Goal: Task Accomplishment & Management: Use online tool/utility

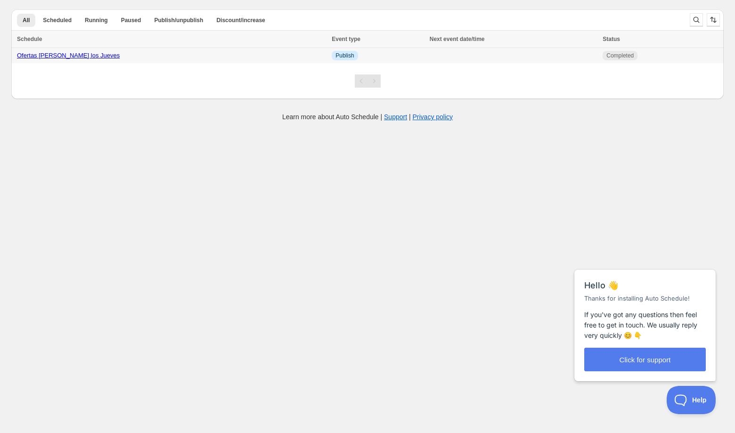
click at [104, 57] on div "Ofertas [PERSON_NAME] los Jueves" at bounding box center [171, 55] width 309 height 9
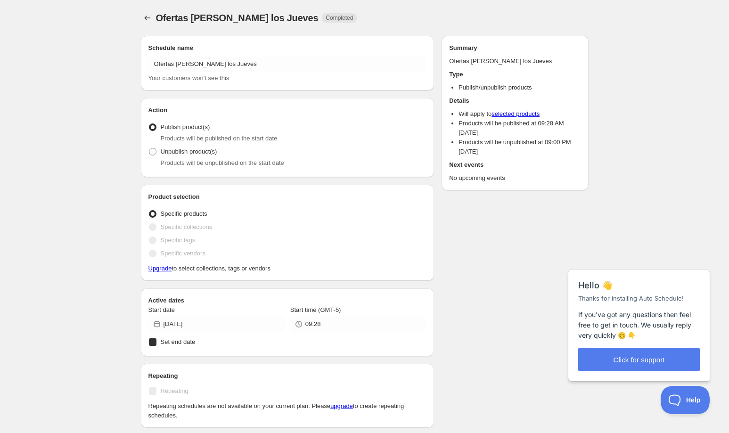
radio input "true"
checkbox input "true"
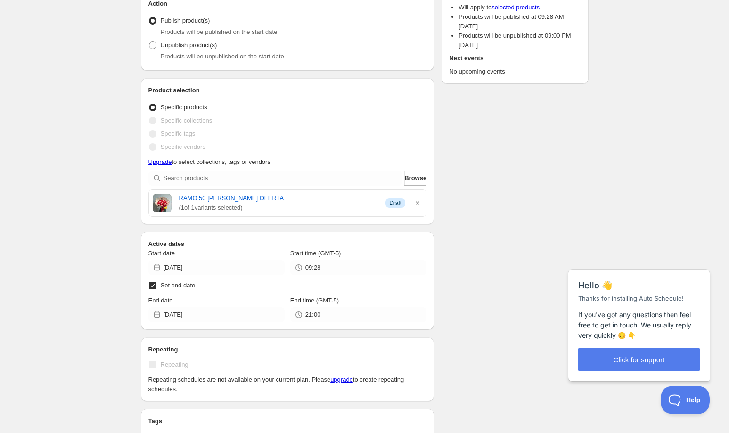
scroll to position [117, 0]
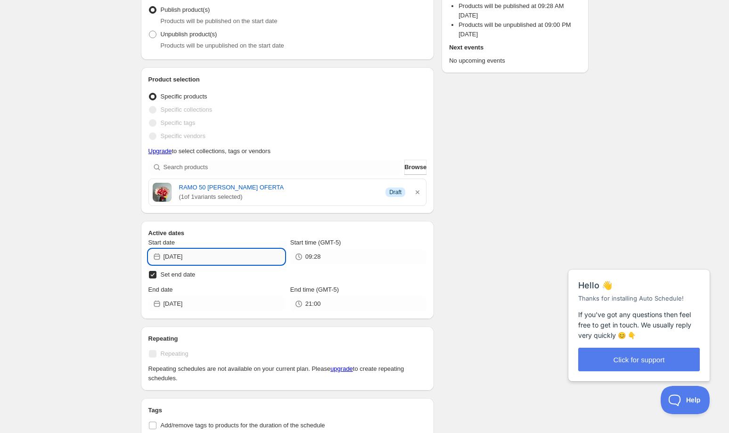
click at [200, 258] on input "[DATE]" at bounding box center [223, 256] width 121 height 15
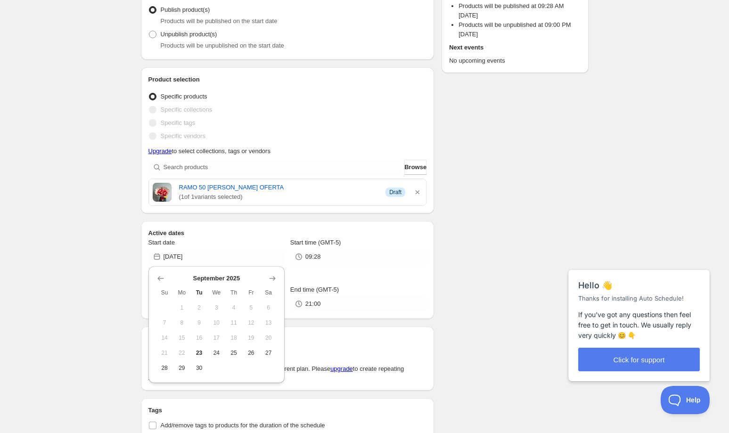
click at [234, 353] on span "25" at bounding box center [234, 353] width 10 height 8
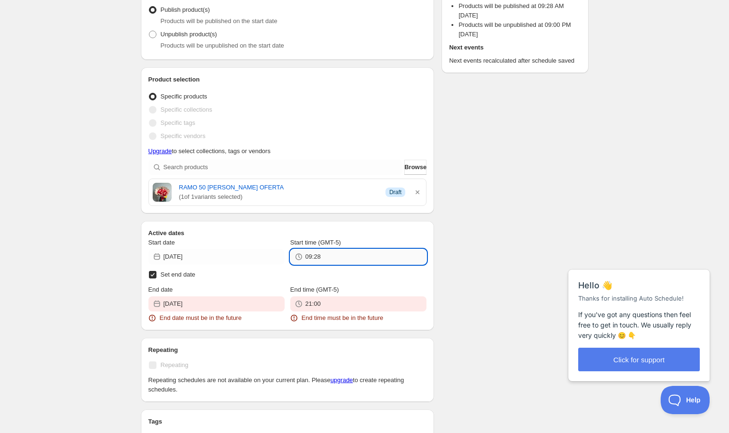
click at [331, 257] on input "09:28" at bounding box center [365, 256] width 121 height 15
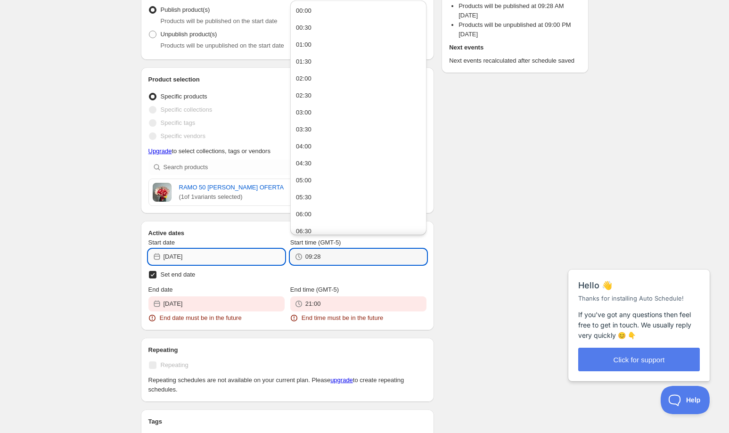
click at [238, 249] on input "[DATE]" at bounding box center [223, 256] width 121 height 15
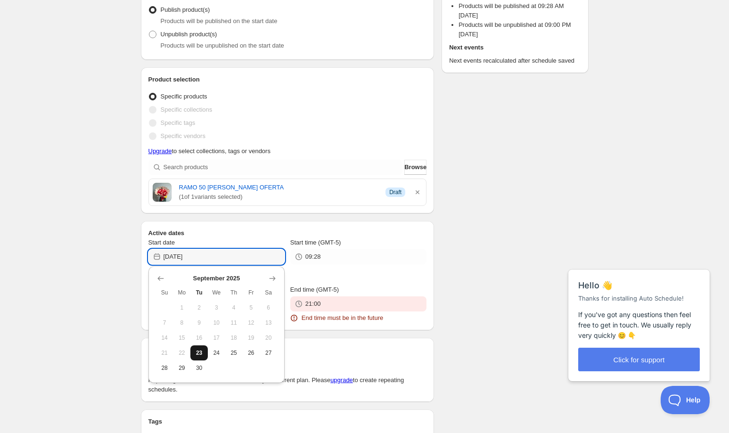
click at [199, 356] on span "23" at bounding box center [199, 353] width 10 height 8
type input "[DATE]"
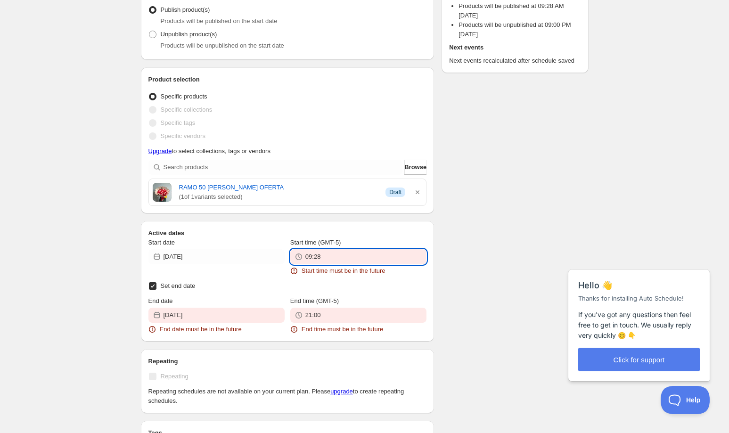
click at [360, 259] on input "09:28" at bounding box center [365, 256] width 121 height 15
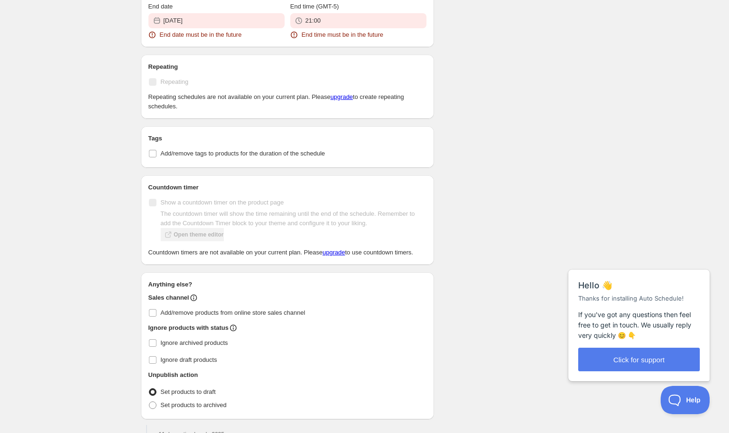
scroll to position [294, 0]
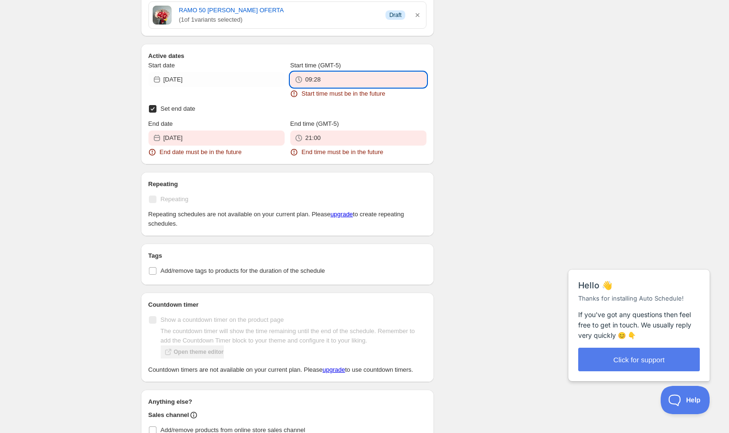
click at [330, 80] on input "09:28" at bounding box center [365, 79] width 121 height 15
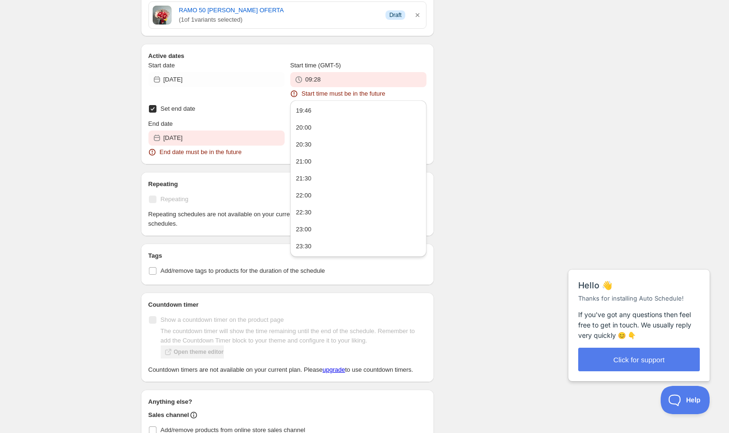
click at [323, 106] on button "19:46" at bounding box center [358, 110] width 130 height 15
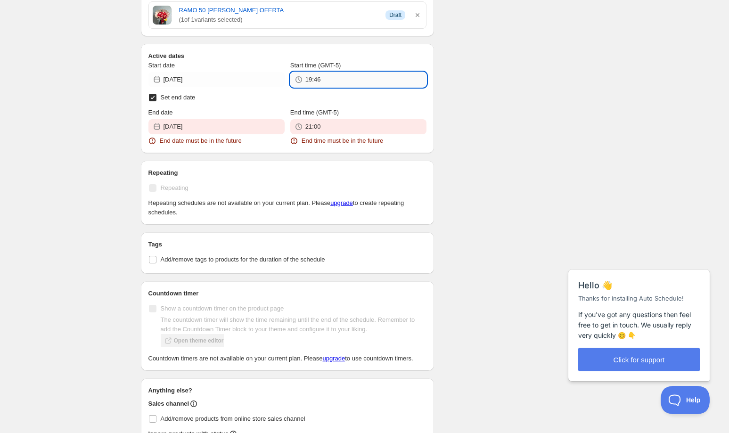
click at [330, 82] on input "19:46" at bounding box center [365, 79] width 121 height 15
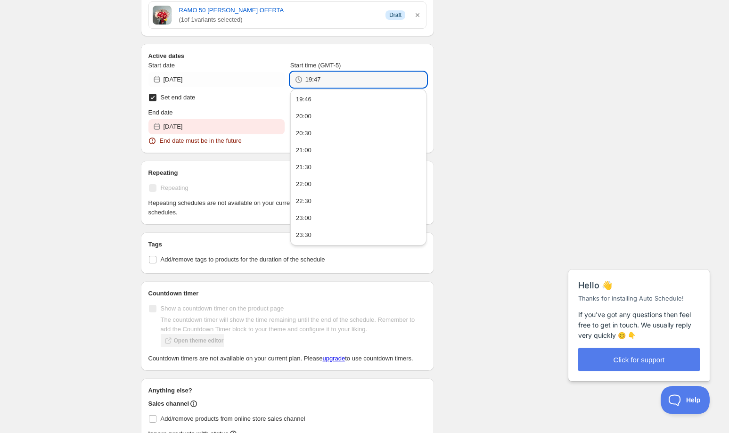
type input "19:47"
click at [244, 105] on div "Start date [DATE] Start time (GMT-5) 19:47 Set end date End date [DATE] End dat…" at bounding box center [287, 103] width 278 height 85
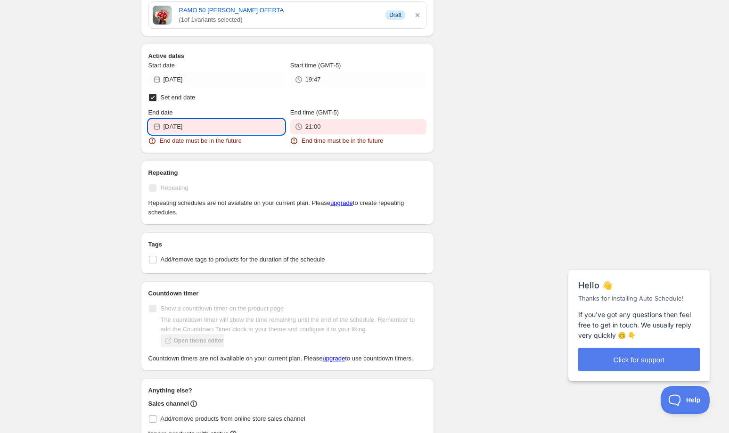
click at [240, 127] on input "[DATE]" at bounding box center [223, 126] width 121 height 15
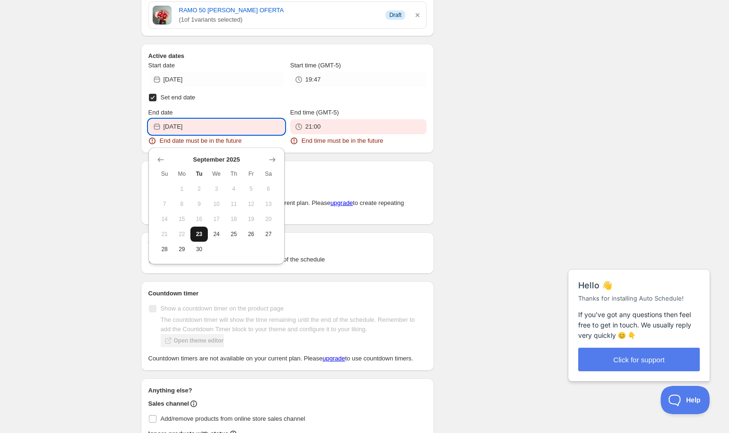
click at [201, 230] on span "23" at bounding box center [199, 234] width 10 height 8
type input "[DATE]"
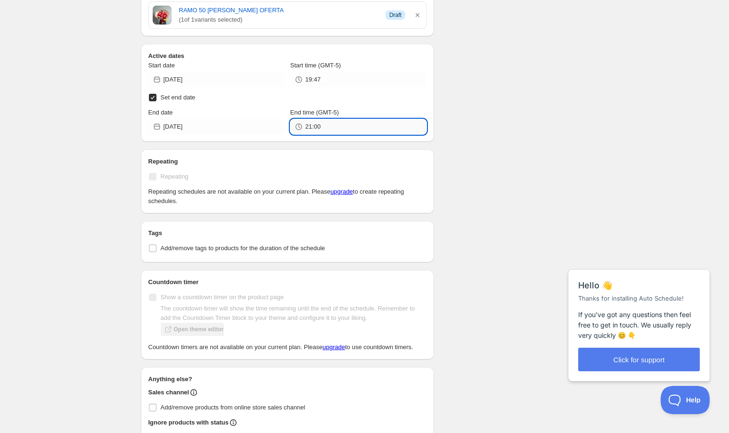
click at [330, 124] on input "21:00" at bounding box center [365, 126] width 121 height 15
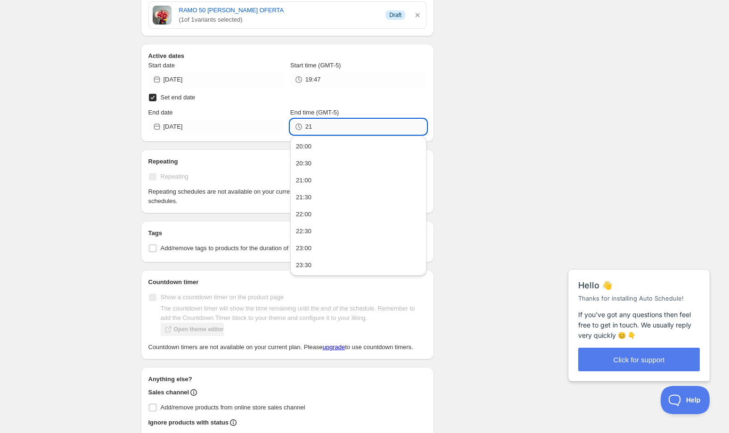
type input "2"
type input "19:48"
click at [470, 102] on div "Schedule name Ofertas Ramos los Jueves Your customers won't see this Action Act…" at bounding box center [360, 195] width 455 height 922
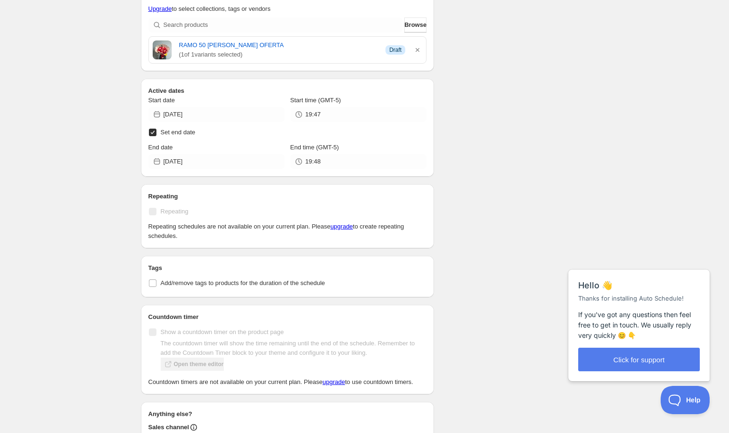
scroll to position [235, 0]
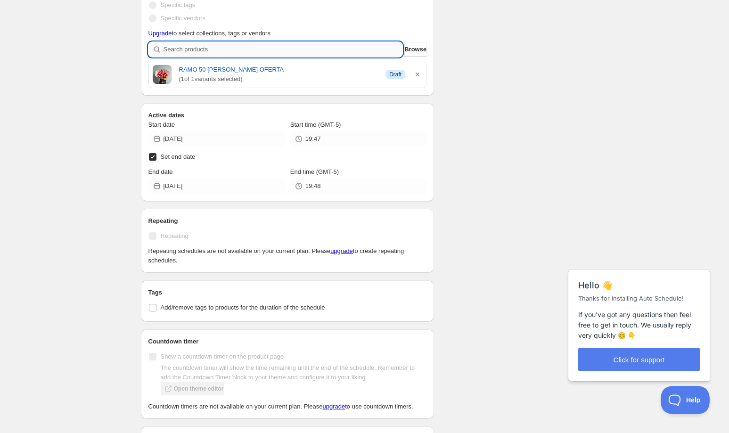
click at [329, 55] on input "search" at bounding box center [282, 49] width 239 height 15
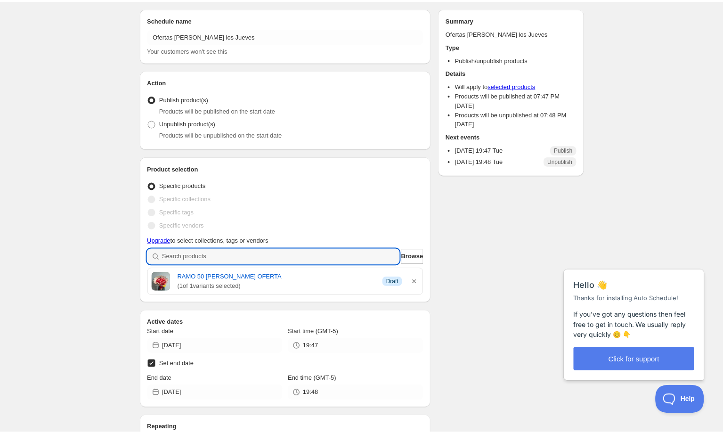
scroll to position [0, 0]
